Goal: Transaction & Acquisition: Purchase product/service

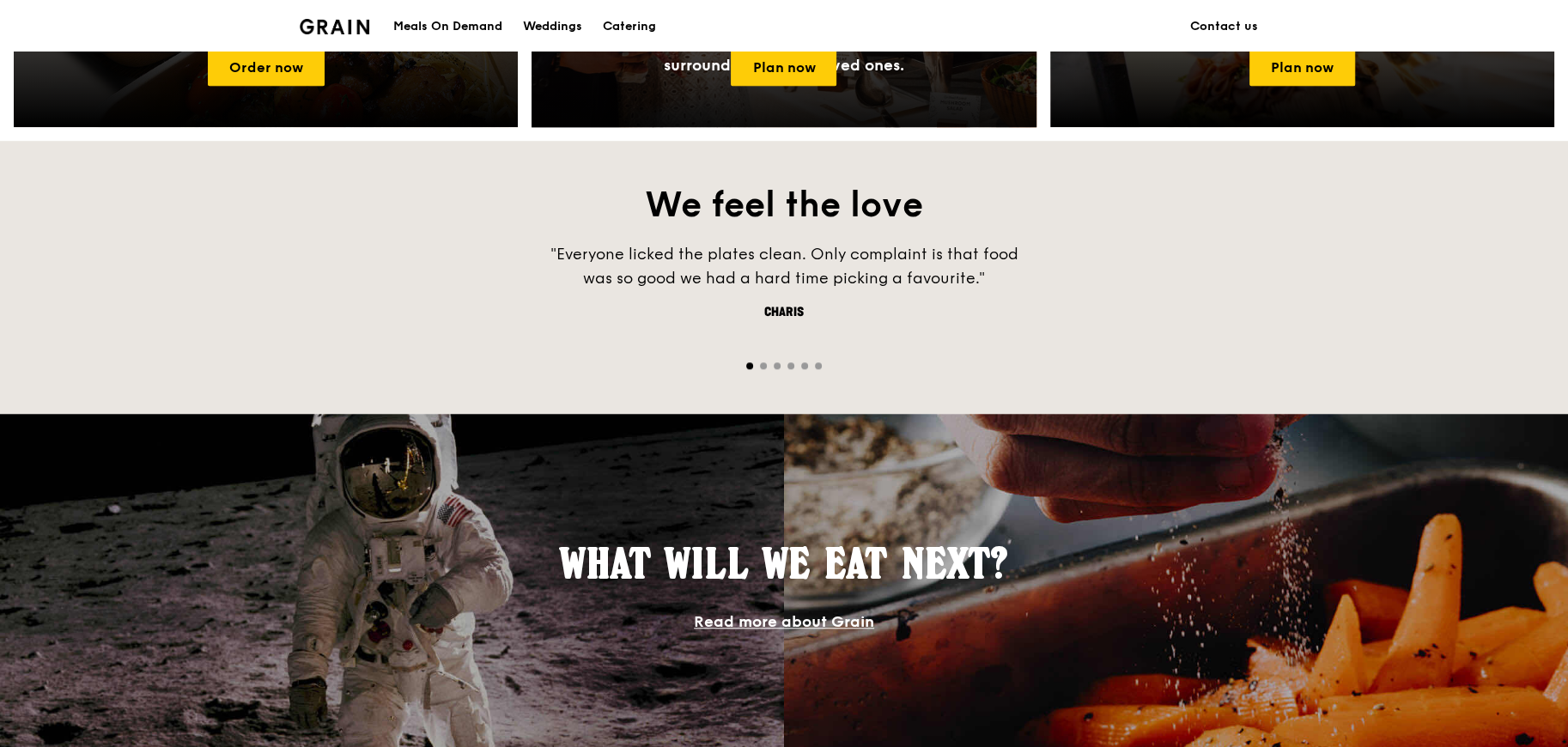
scroll to position [686, 0]
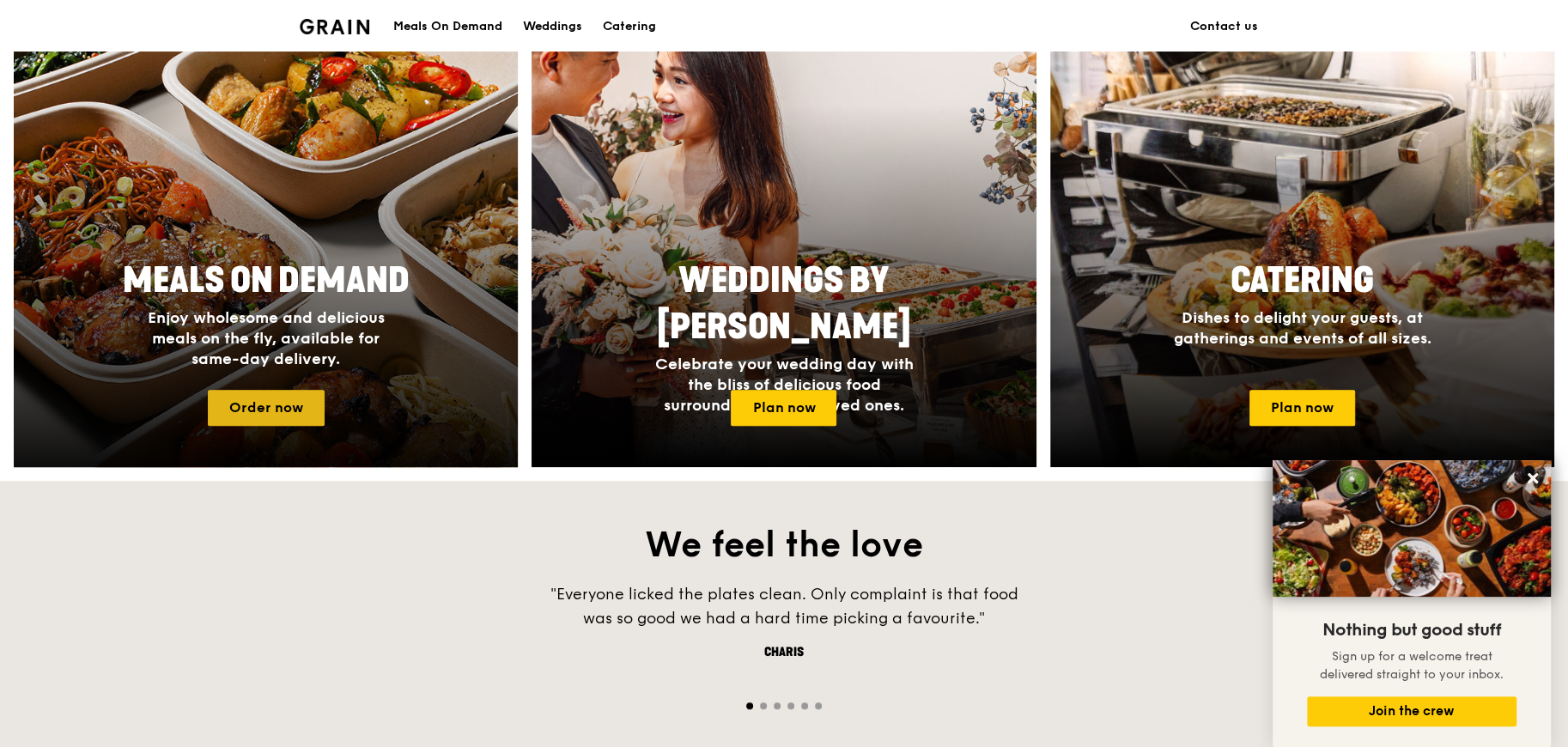
click at [289, 417] on link "Order now" at bounding box center [266, 407] width 117 height 36
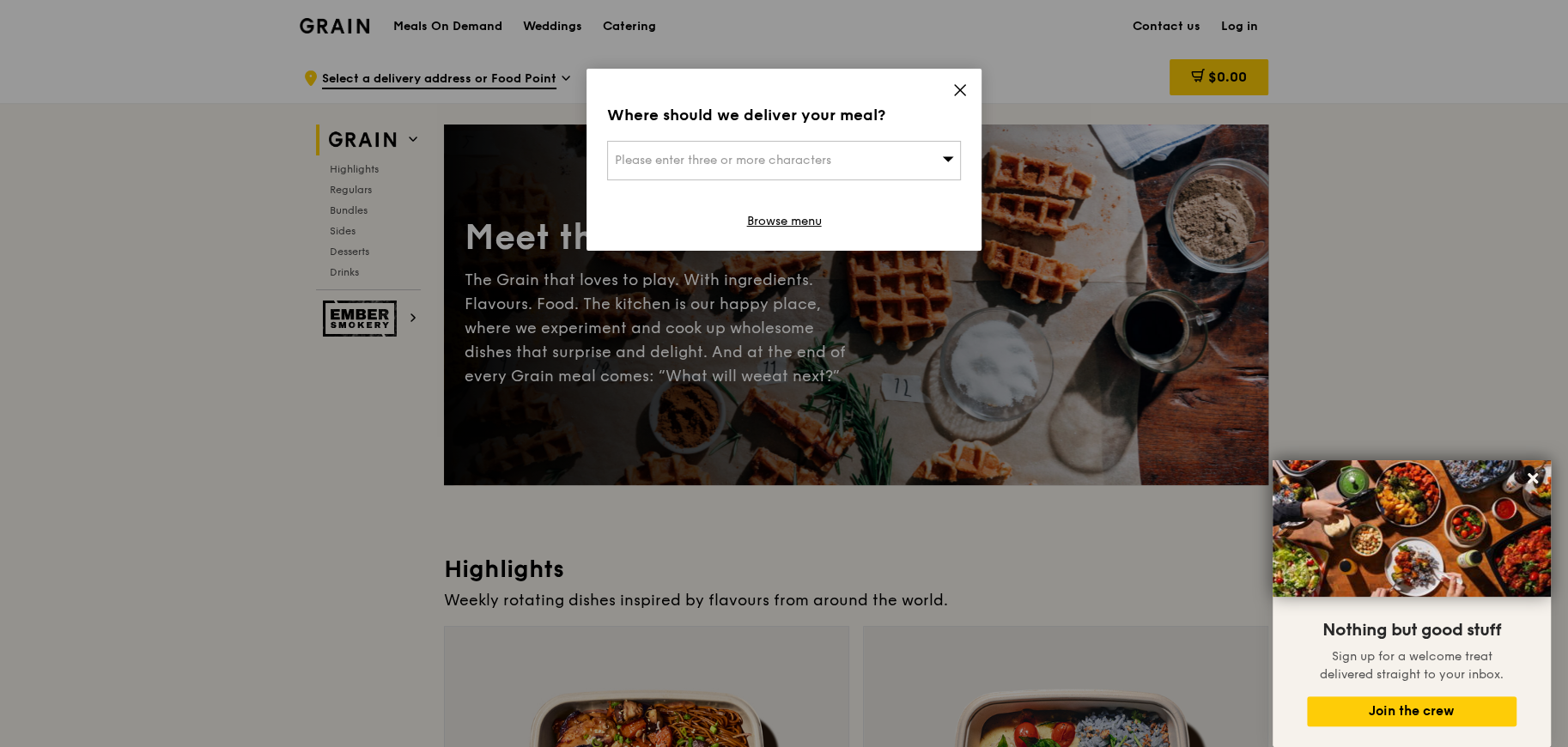
click at [961, 93] on icon at bounding box center [960, 90] width 15 height 15
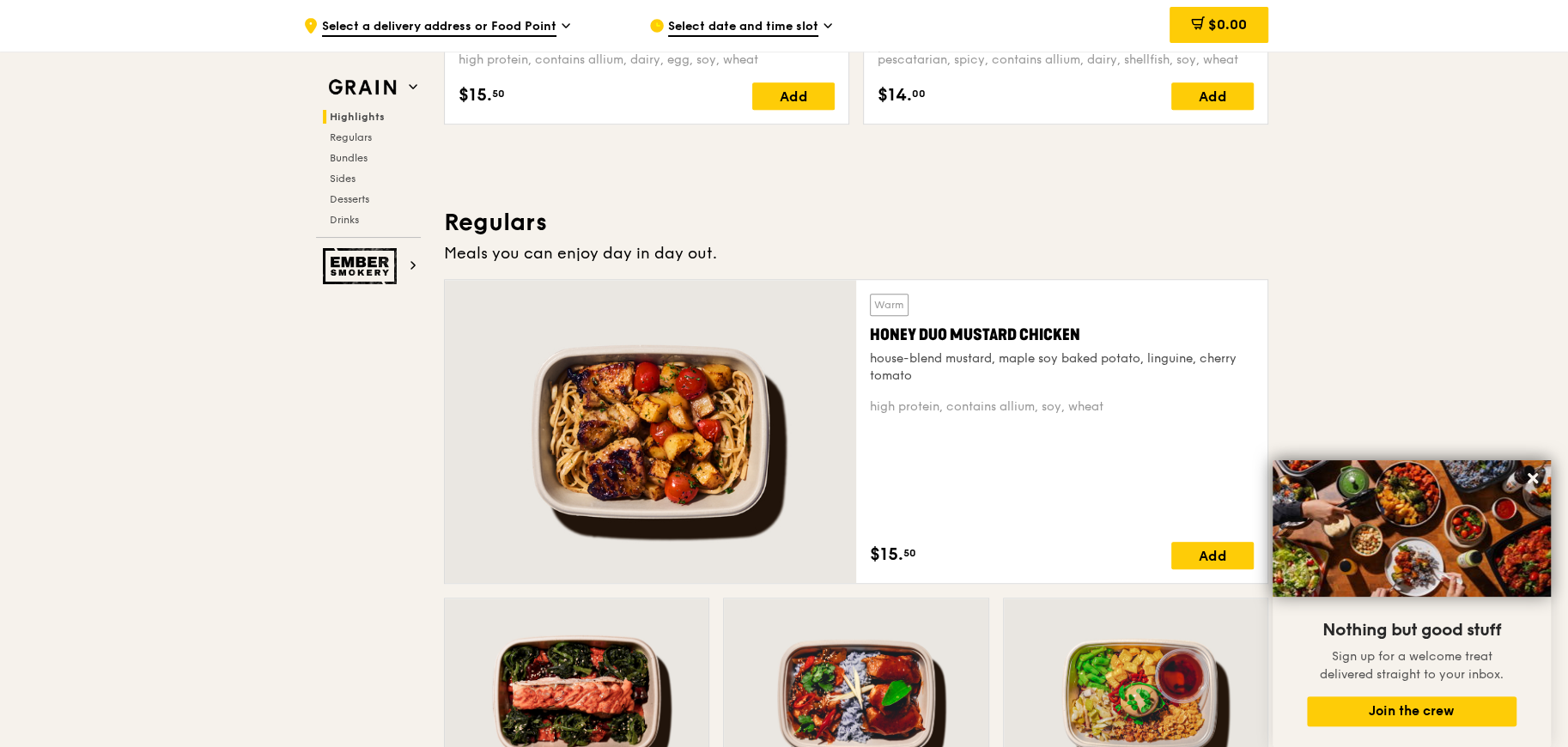
scroll to position [1030, 0]
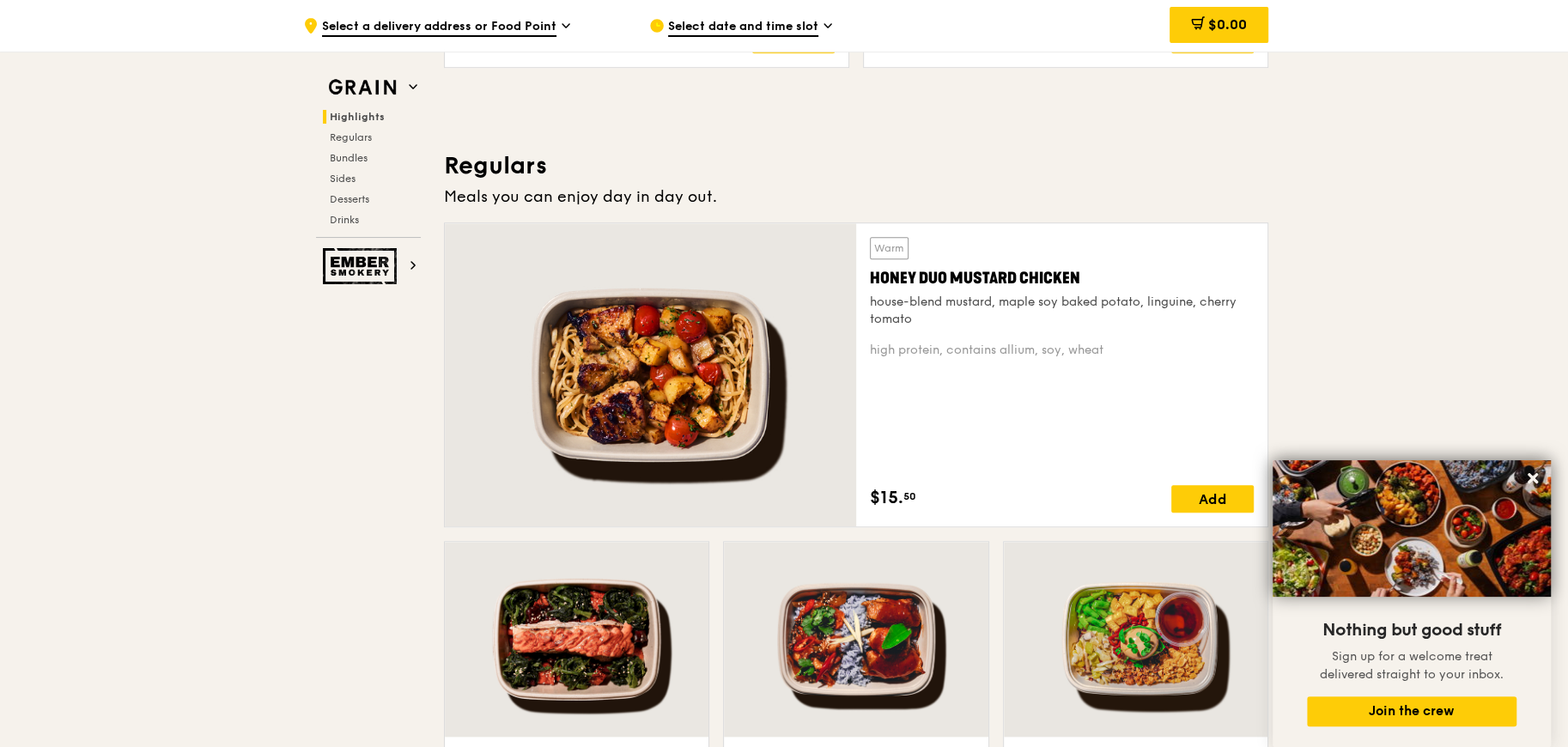
click at [663, 394] on div at bounding box center [650, 374] width 411 height 302
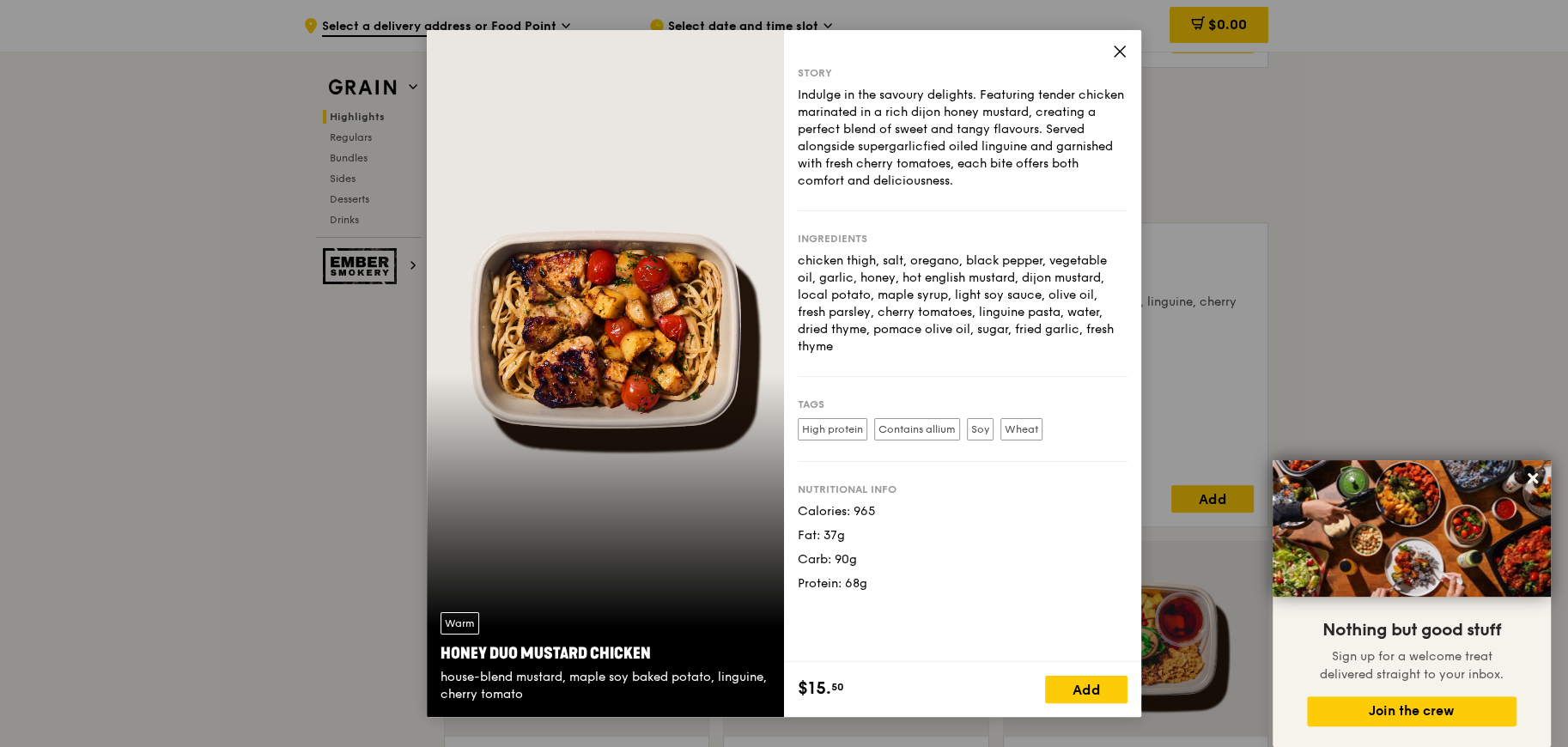
drag, startPoint x: 880, startPoint y: 499, endPoint x: 795, endPoint y: 485, distance: 86.1
click at [795, 485] on div "Story Indulge in the savoury delights. Featuring tender chicken marinated in a …" at bounding box center [962, 346] width 357 height 632
click at [883, 504] on div "Calories: 965 Fat: 37g Carb: 90g Protein: 68g" at bounding box center [962, 547] width 330 height 89
click at [1109, 67] on div "Story" at bounding box center [962, 72] width 330 height 14
click at [1120, 61] on span at bounding box center [1119, 54] width 15 height 19
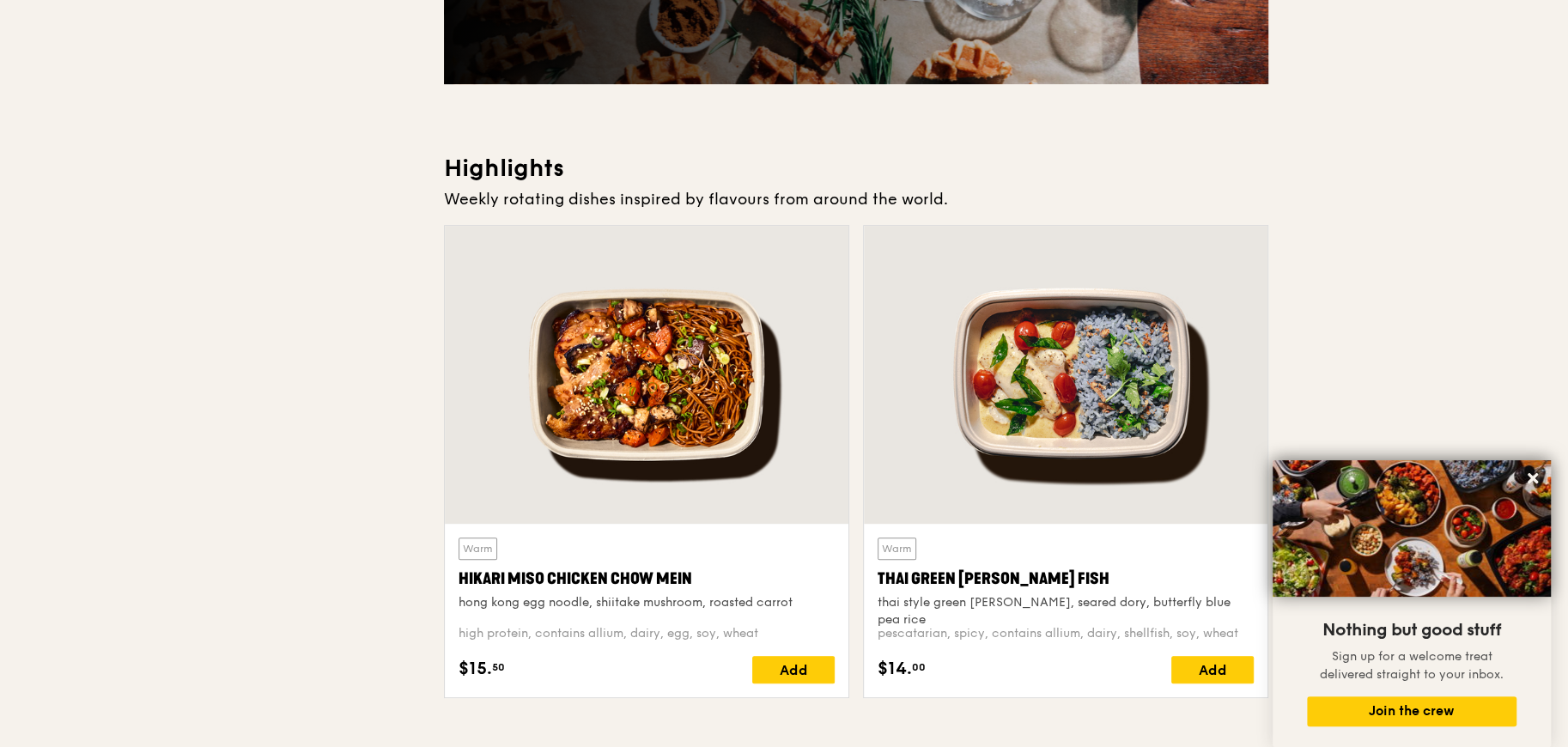
scroll to position [0, 0]
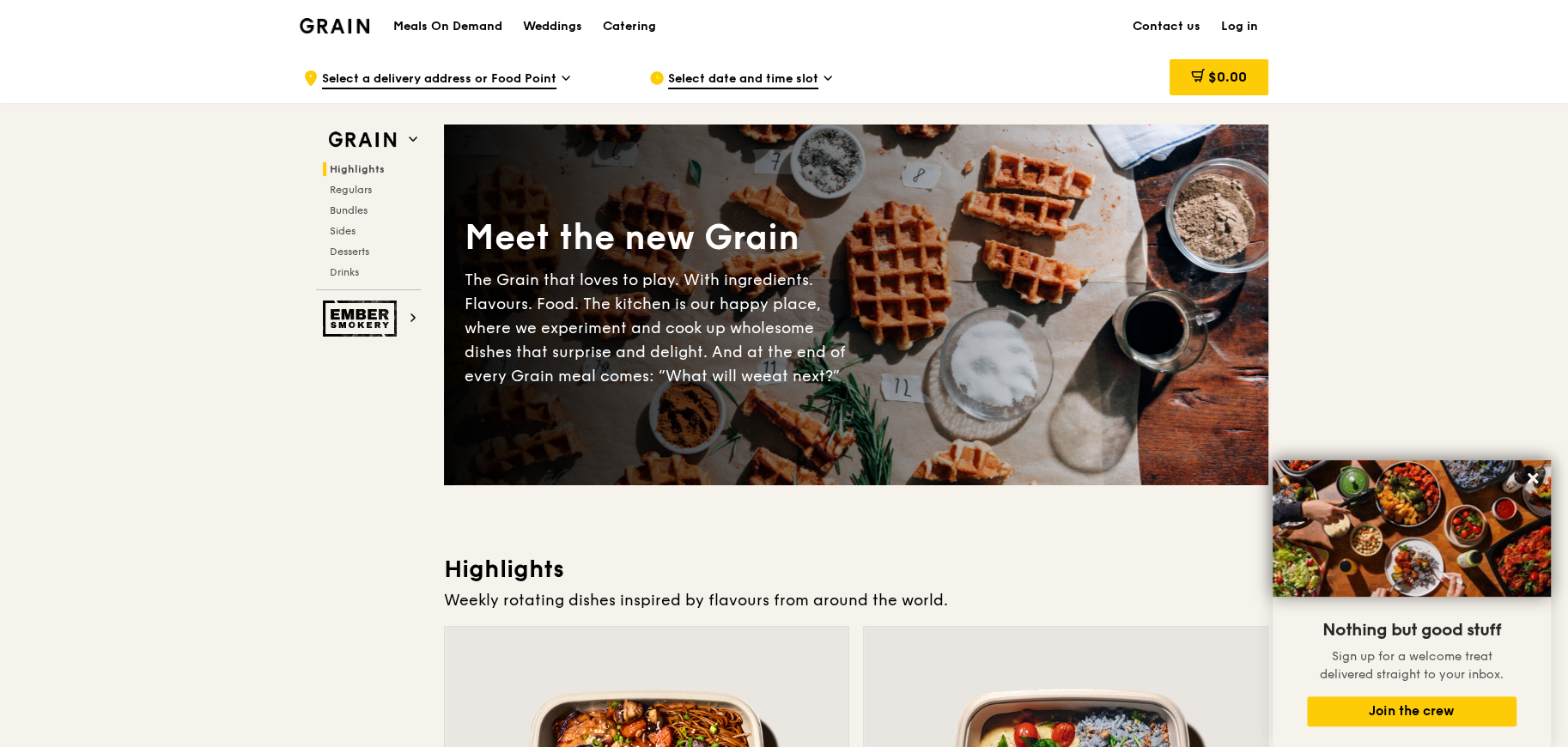
click at [442, 30] on h1 "Meals On Demand" at bounding box center [448, 27] width 109 height 17
click at [319, 24] on img at bounding box center [334, 26] width 70 height 15
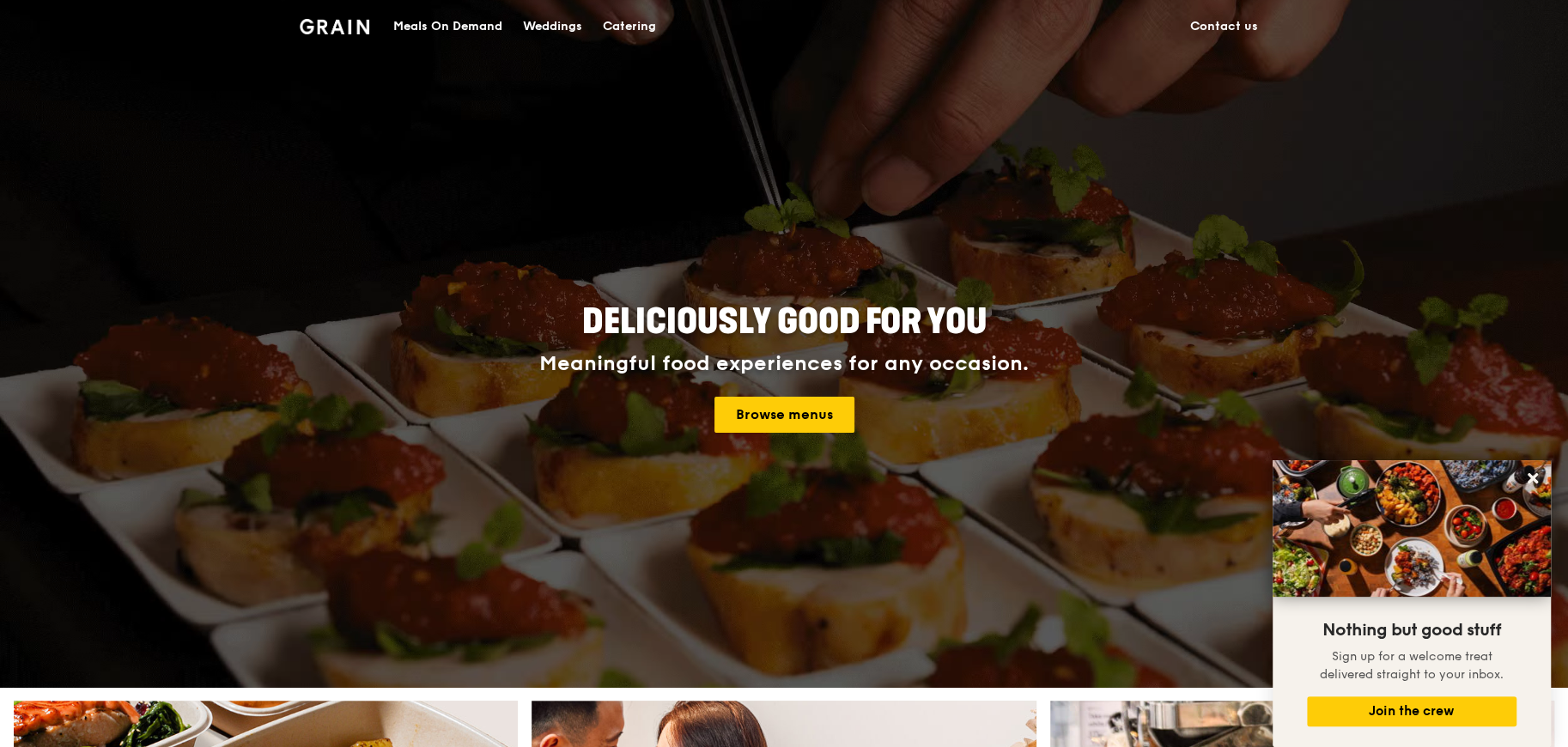
click at [742, 443] on div "Deliciously good for you Meaningful food experiences for any occasion. Browse m…" at bounding box center [783, 368] width 962 height 635
click at [758, 421] on link "Browse menus" at bounding box center [784, 414] width 140 height 36
click at [1538, 475] on icon at bounding box center [1532, 478] width 15 height 15
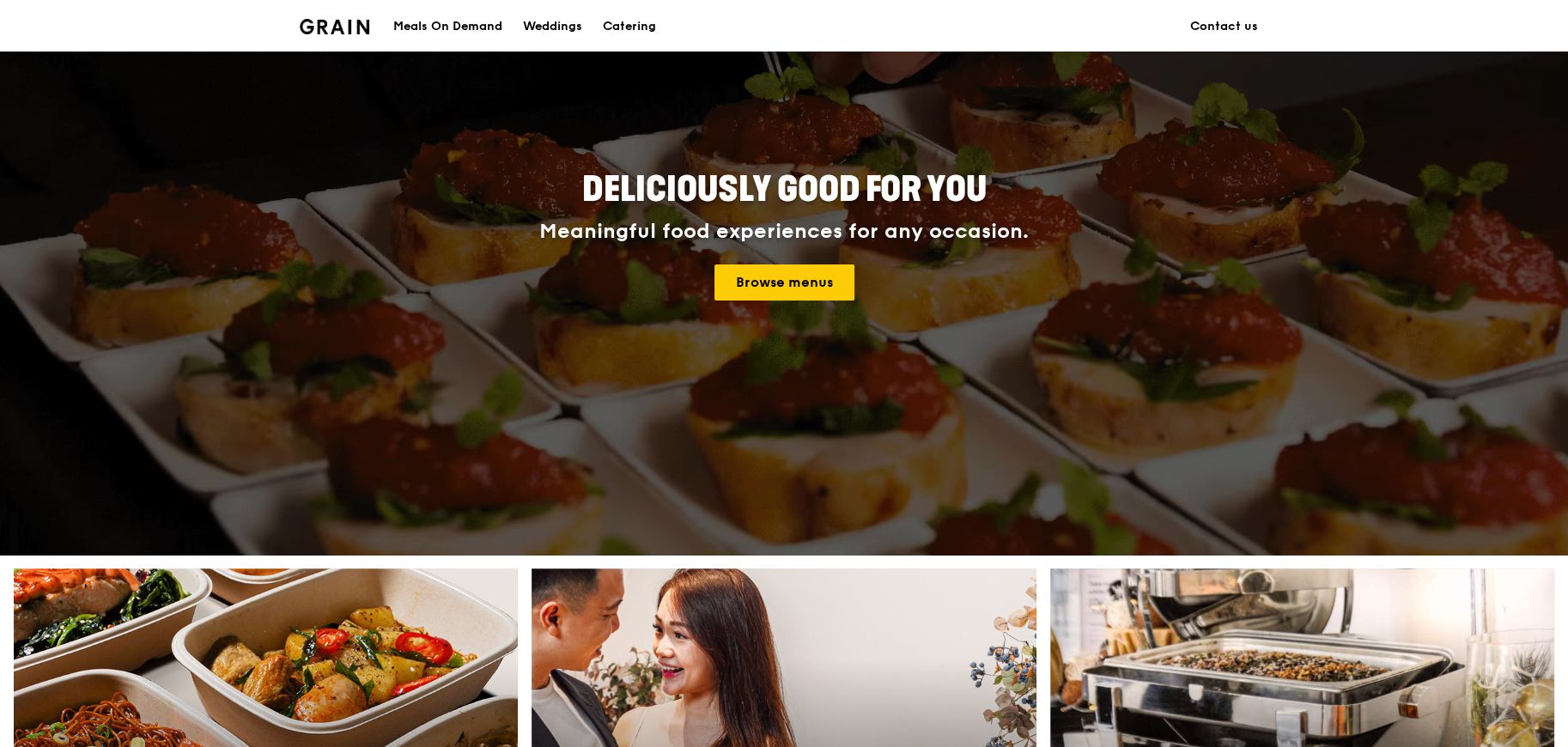
scroll to position [172, 0]
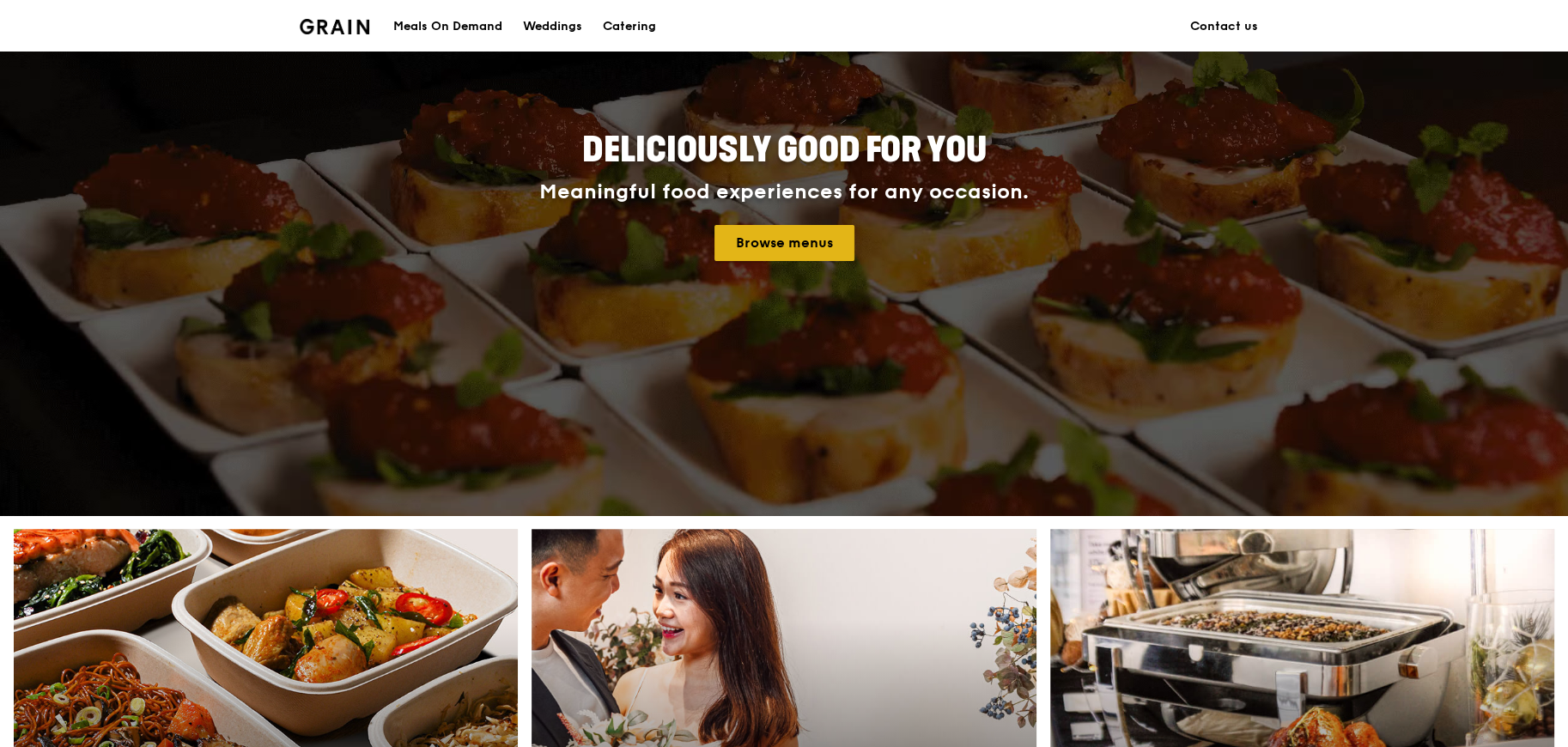
click at [760, 242] on link "Browse menus" at bounding box center [784, 243] width 140 height 36
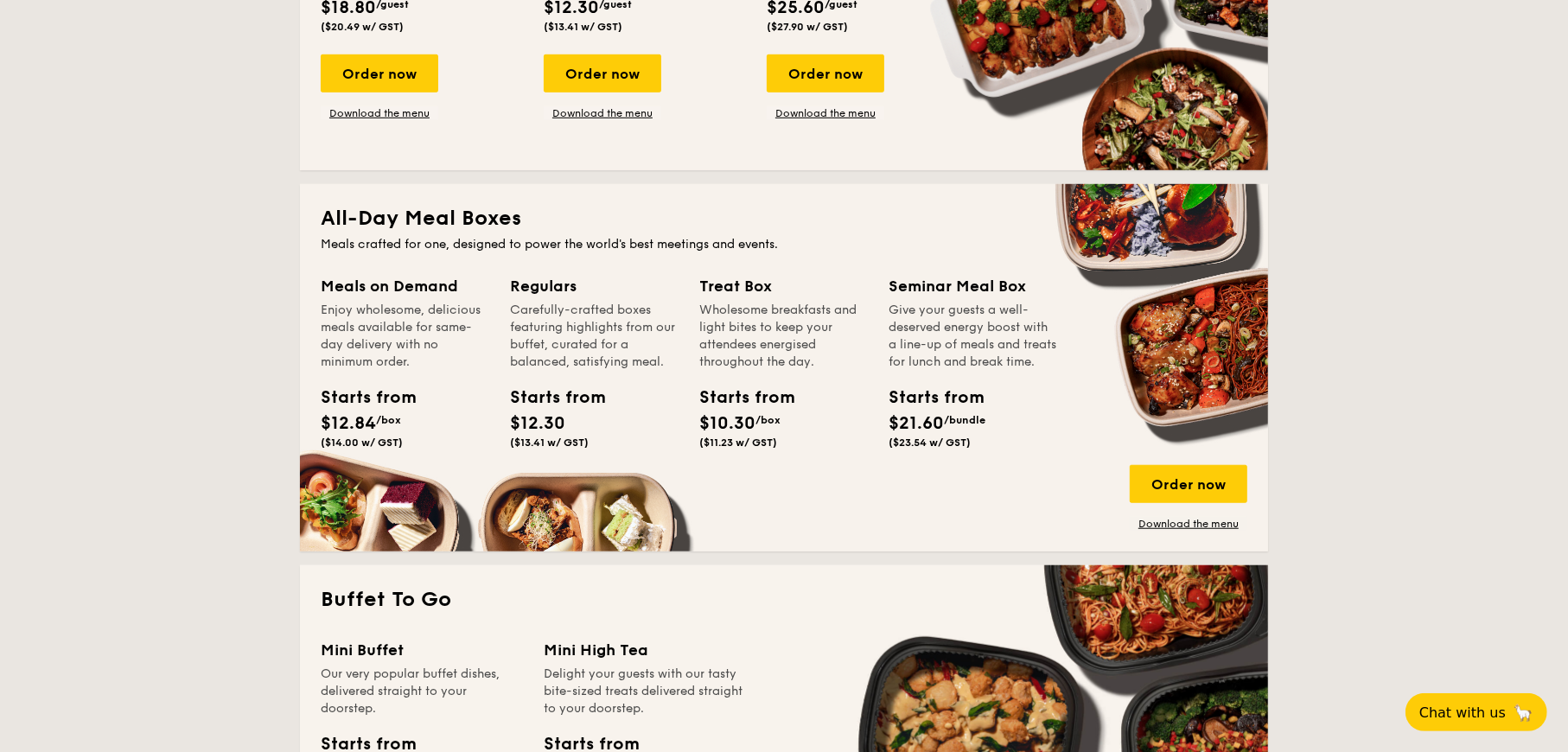
scroll to position [1037, 0]
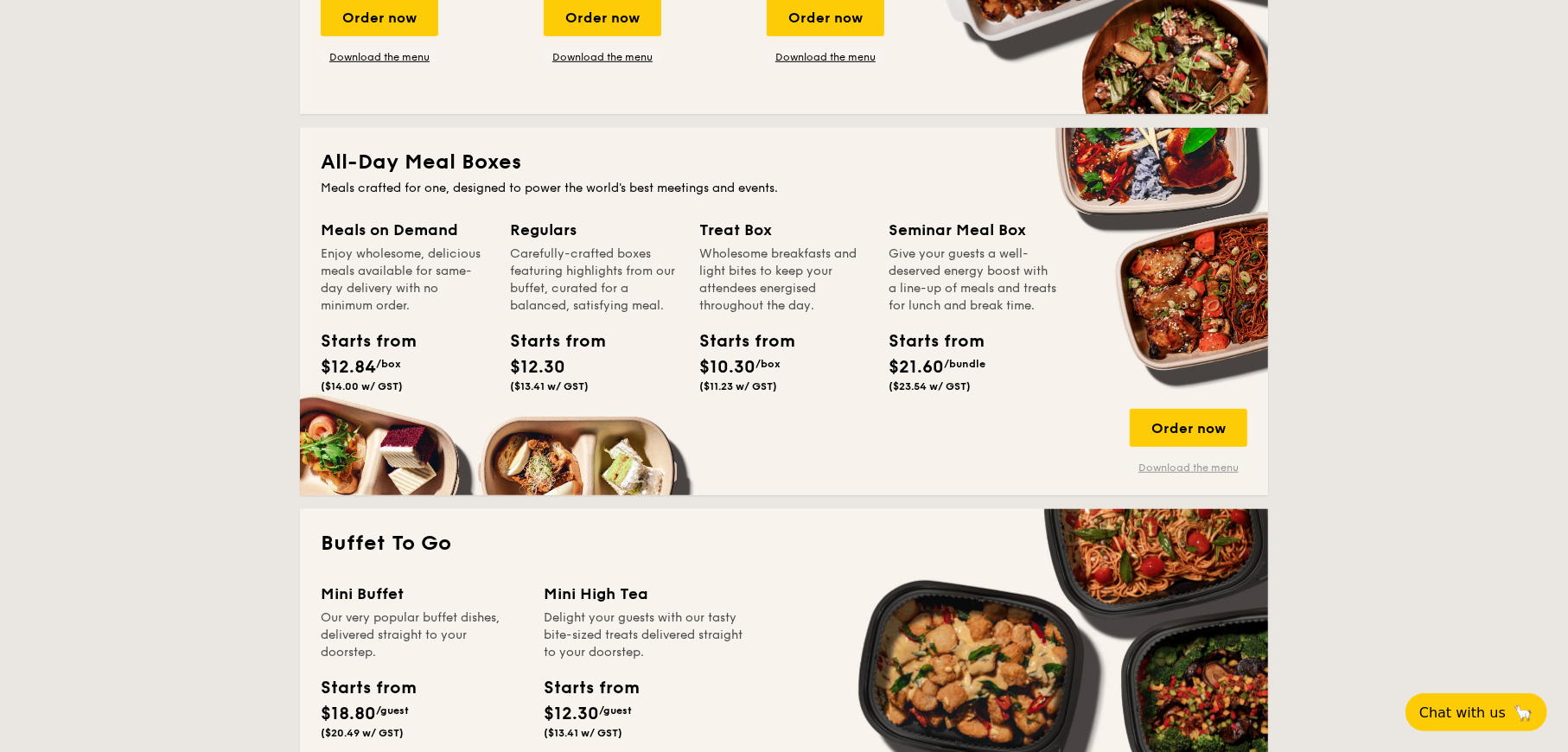
click at [1178, 468] on link "Download the menu" at bounding box center [1188, 467] width 118 height 14
